Goal: Register for event/course

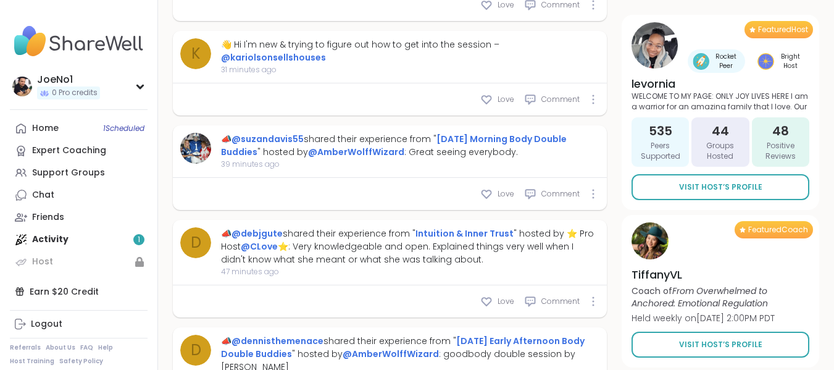
scroll to position [988, 0]
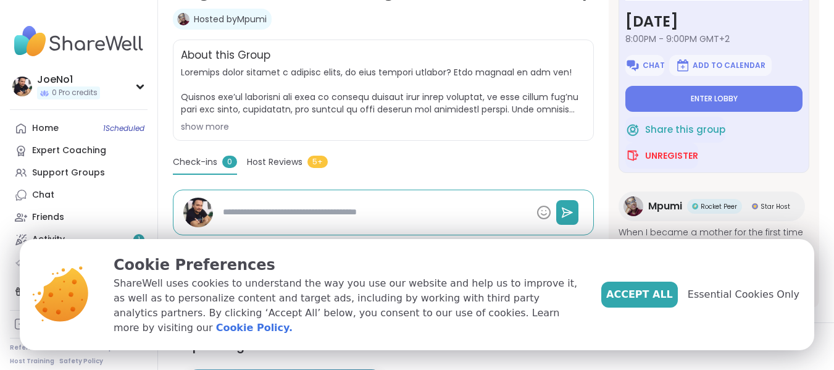
scroll to position [247, 0]
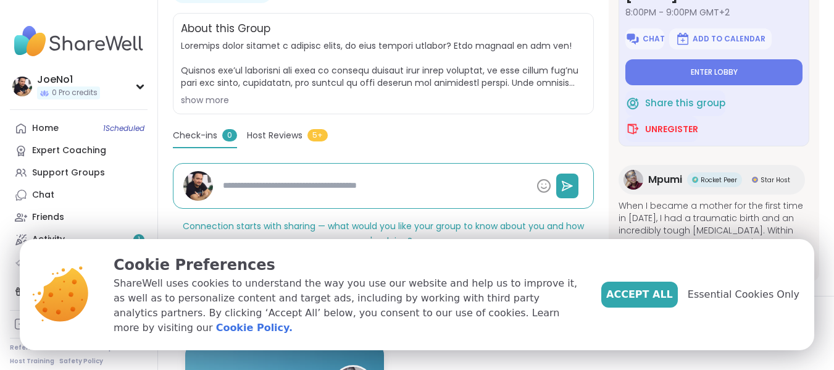
click at [198, 106] on div "show more" at bounding box center [383, 100] width 405 height 12
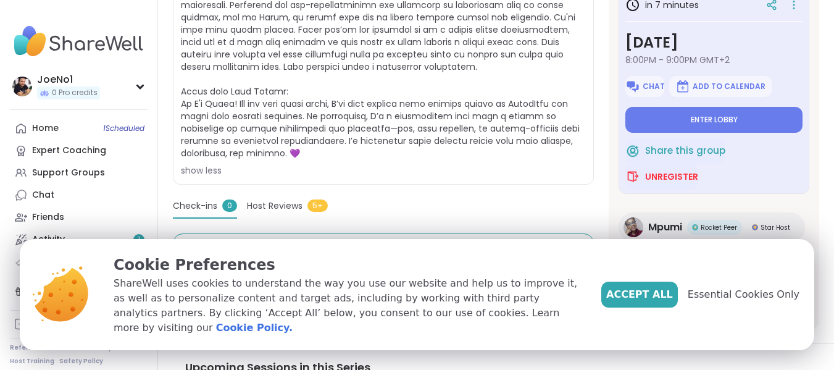
scroll to position [330, 0]
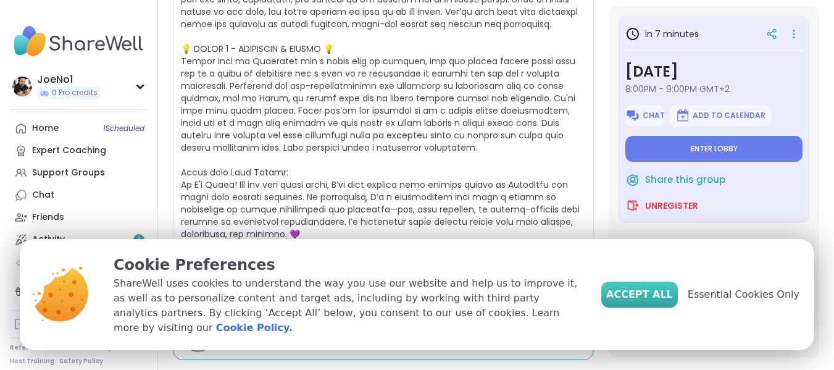
click at [669, 298] on span "Accept All" at bounding box center [639, 294] width 67 height 15
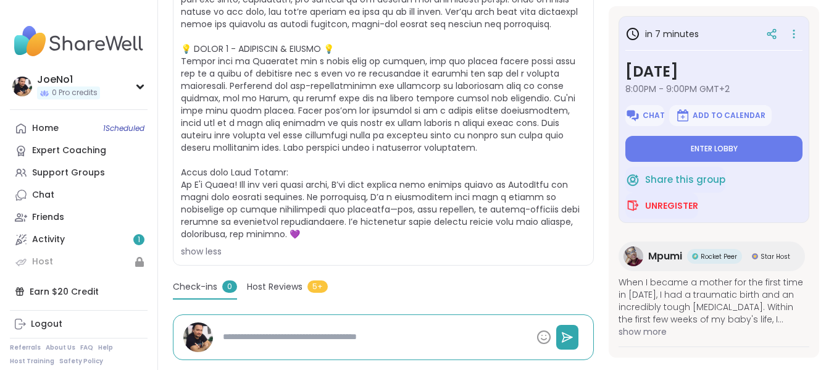
click at [624, 333] on span "show more" at bounding box center [714, 331] width 191 height 12
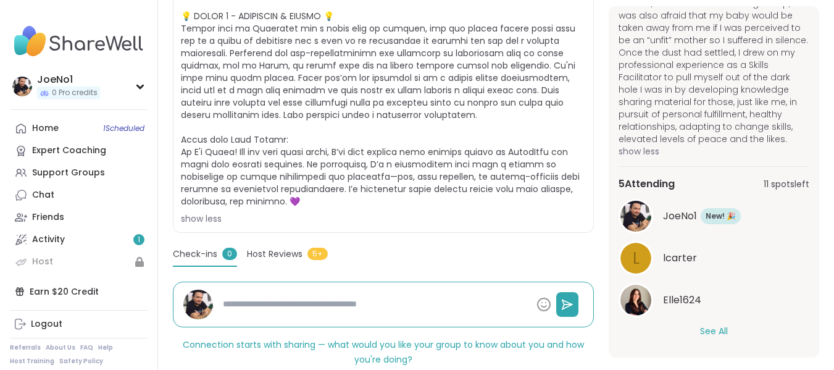
scroll to position [392, 0]
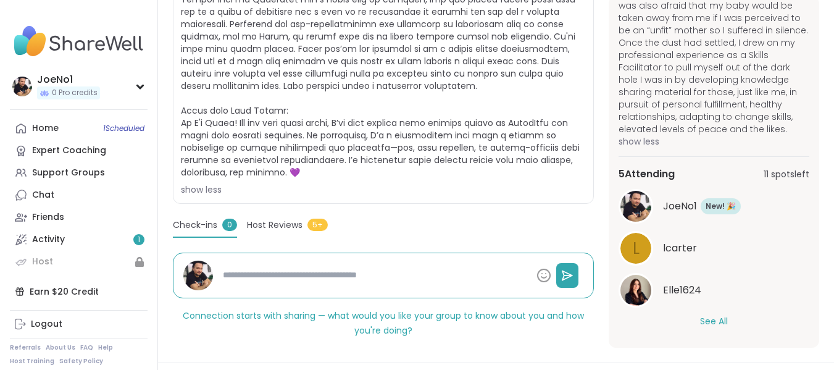
click at [719, 328] on button "See All" at bounding box center [714, 321] width 28 height 13
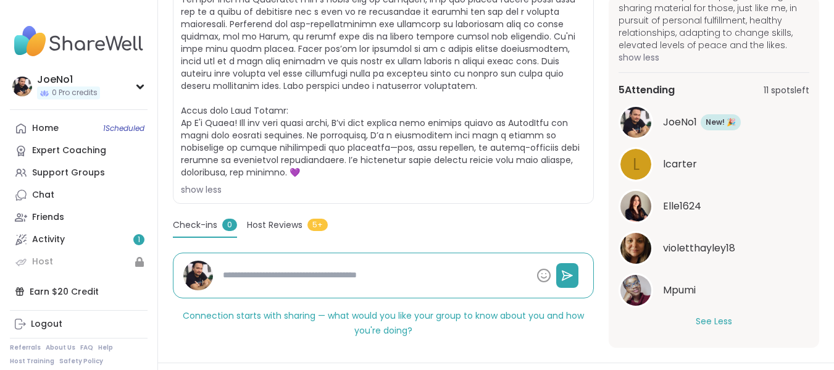
scroll to position [453, 0]
type textarea "*"
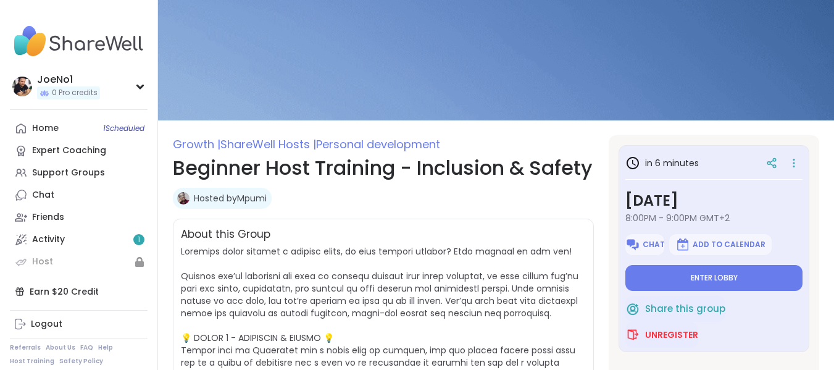
scroll to position [0, 0]
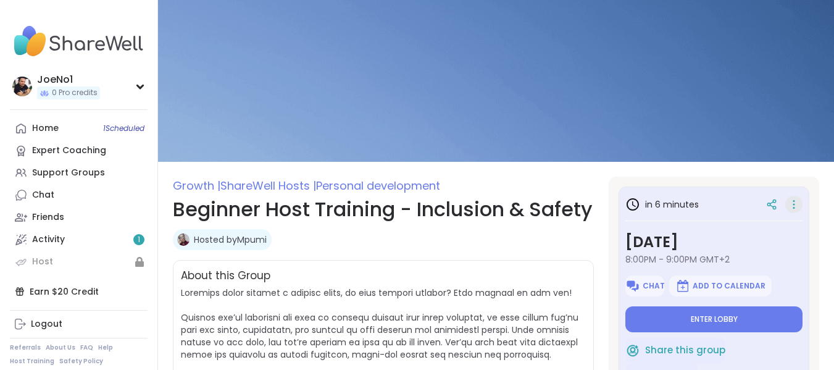
click at [788, 207] on icon at bounding box center [794, 204] width 12 height 17
click at [714, 161] on img at bounding box center [496, 81] width 676 height 162
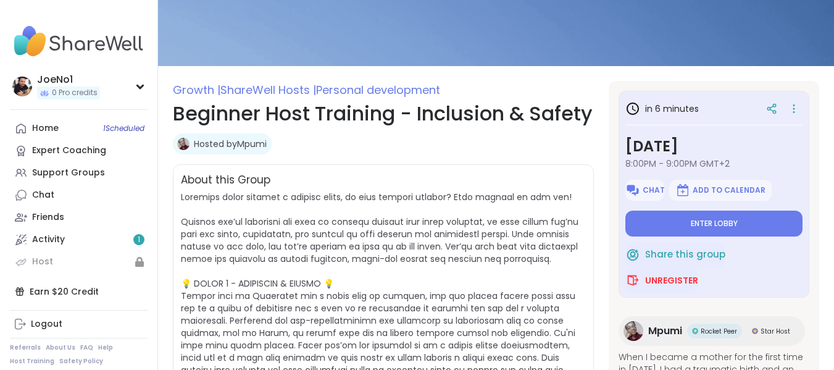
scroll to position [123, 0]
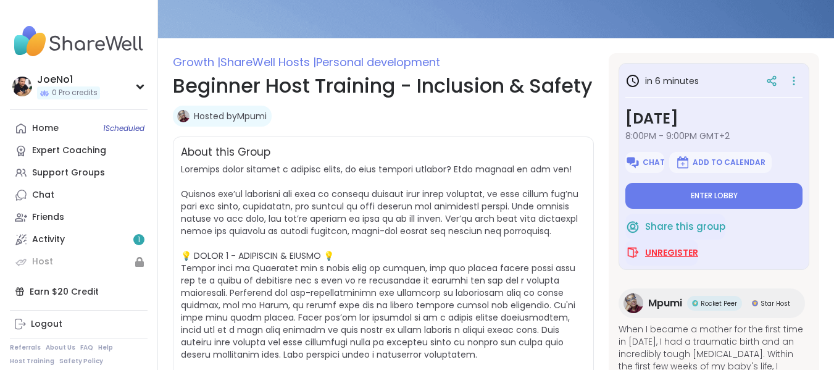
click at [670, 253] on span "Unregister" at bounding box center [671, 252] width 53 height 12
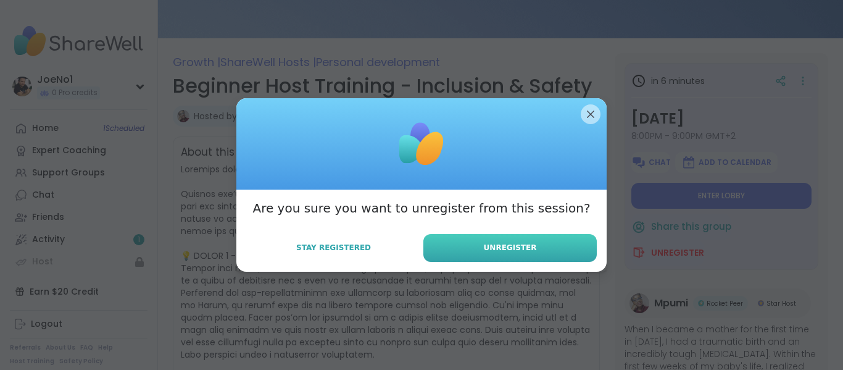
click at [503, 251] on span "Unregister" at bounding box center [510, 247] width 53 height 11
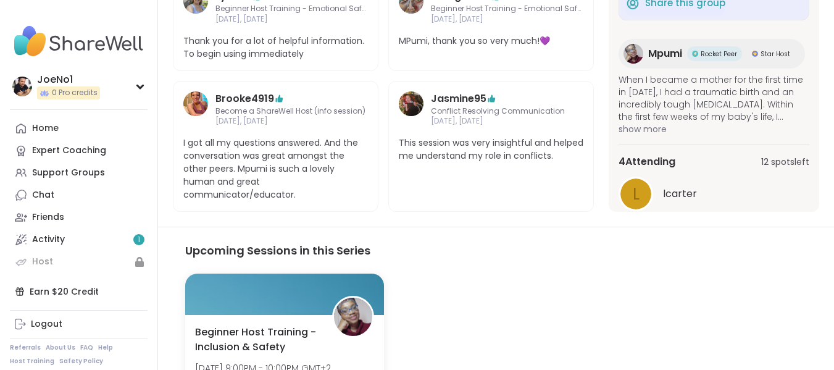
scroll to position [864, 0]
